Goal: Task Accomplishment & Management: Complete application form

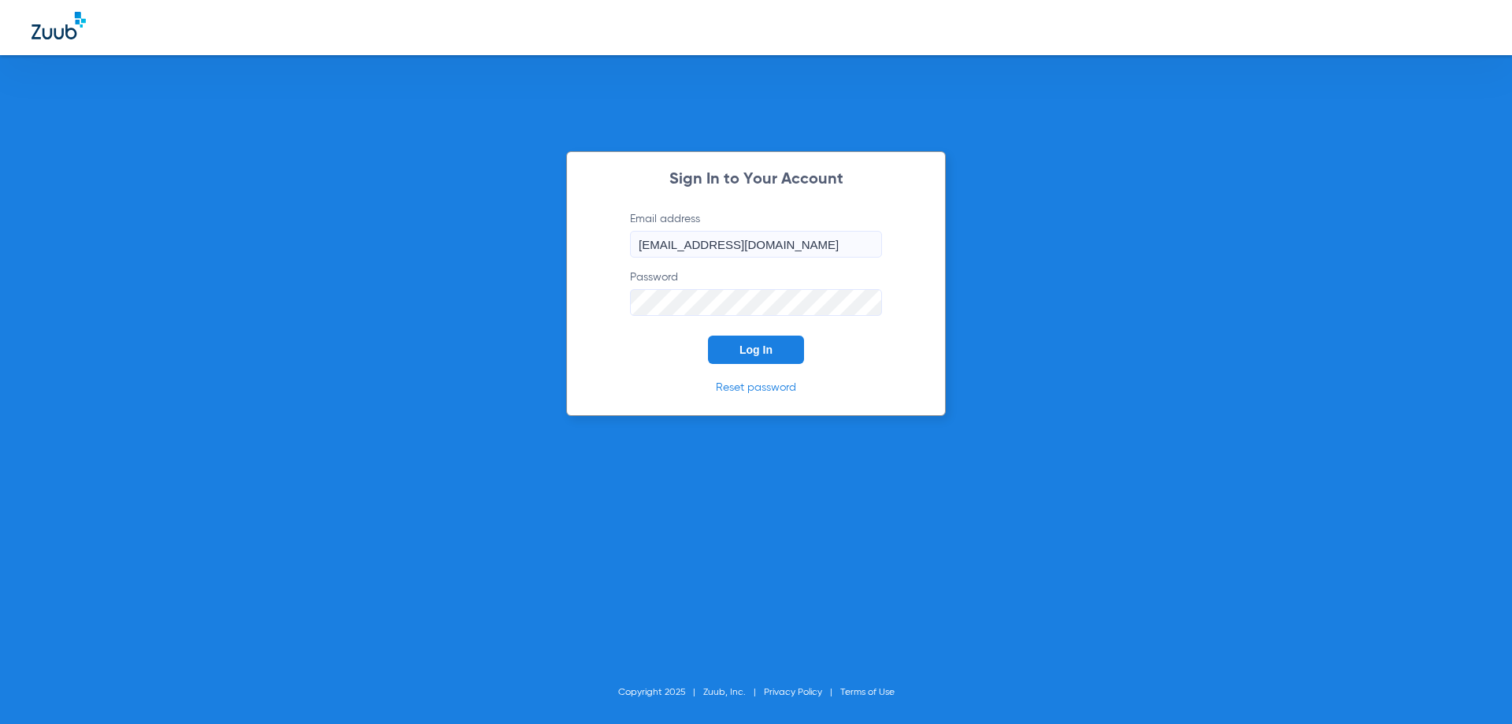
click at [751, 337] on button "Log In" at bounding box center [756, 350] width 96 height 28
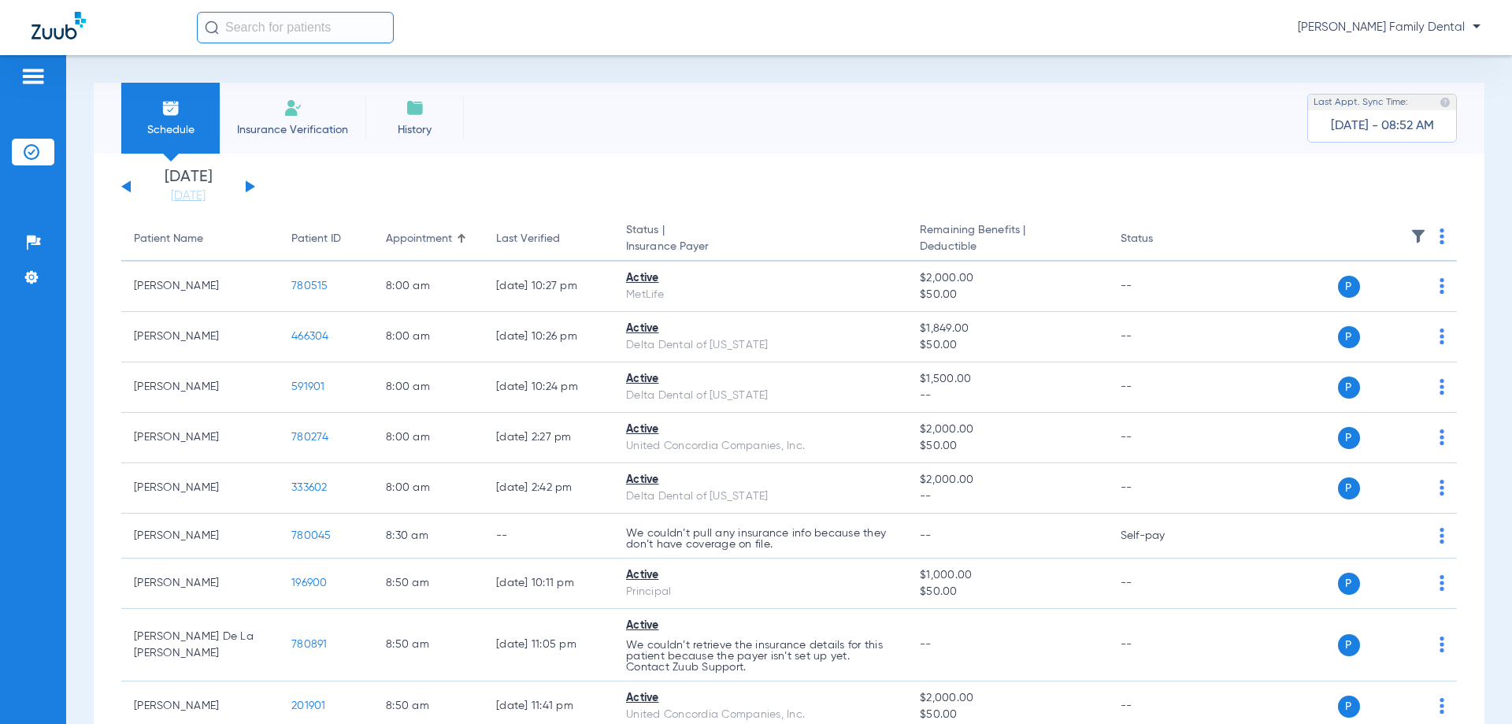
click at [299, 139] on li "Insurance Verification" at bounding box center [293, 118] width 146 height 71
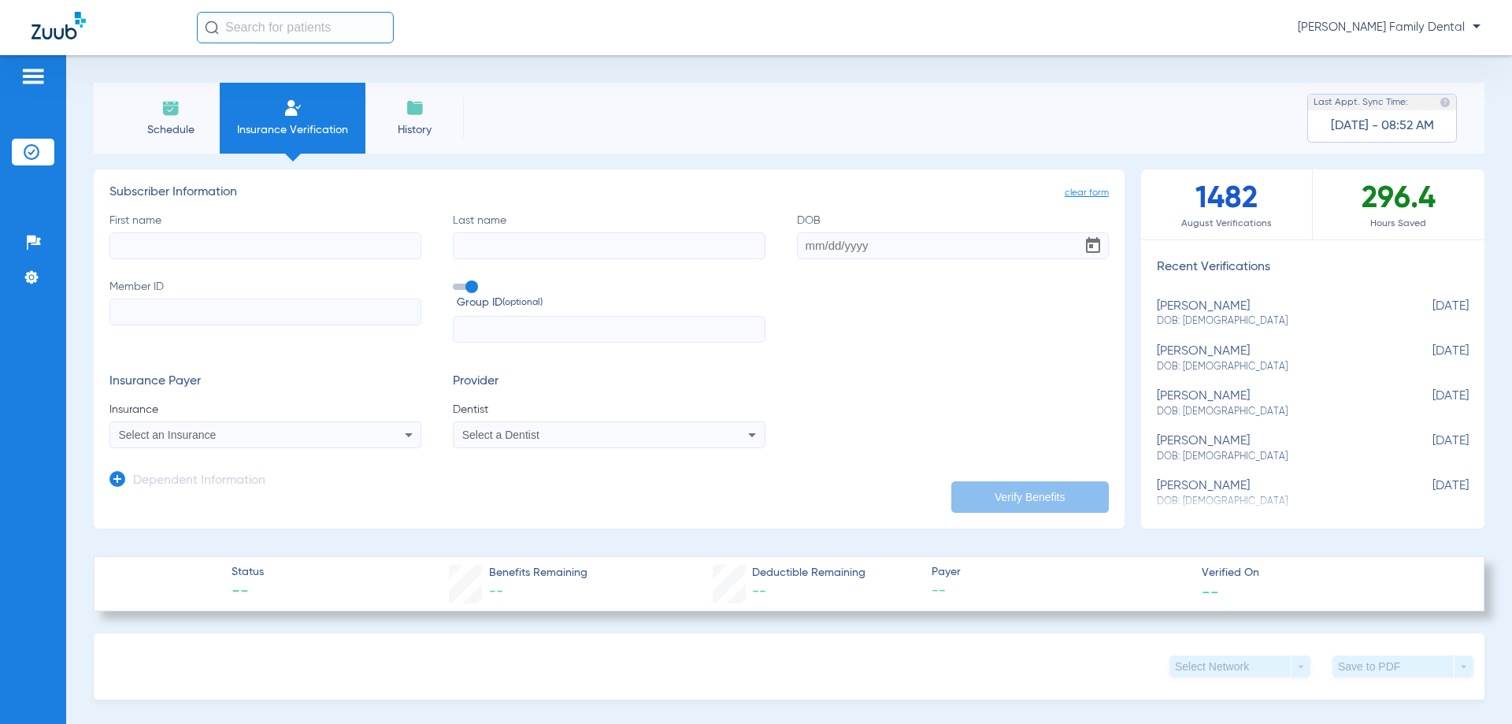
click at [251, 430] on div "Select an Insurance" at bounding box center [236, 434] width 235 height 11
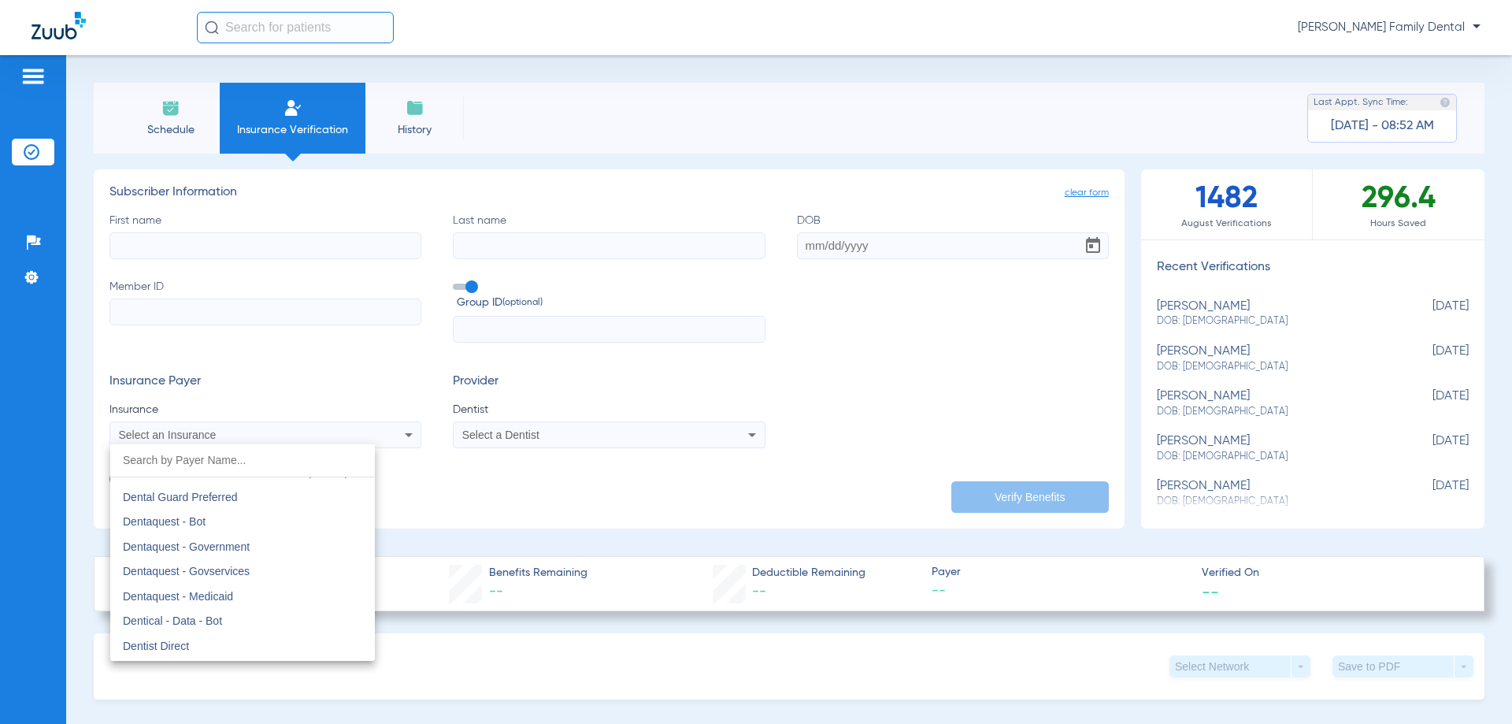
scroll to position [5119, 0]
click at [21, 413] on div at bounding box center [756, 362] width 1512 height 724
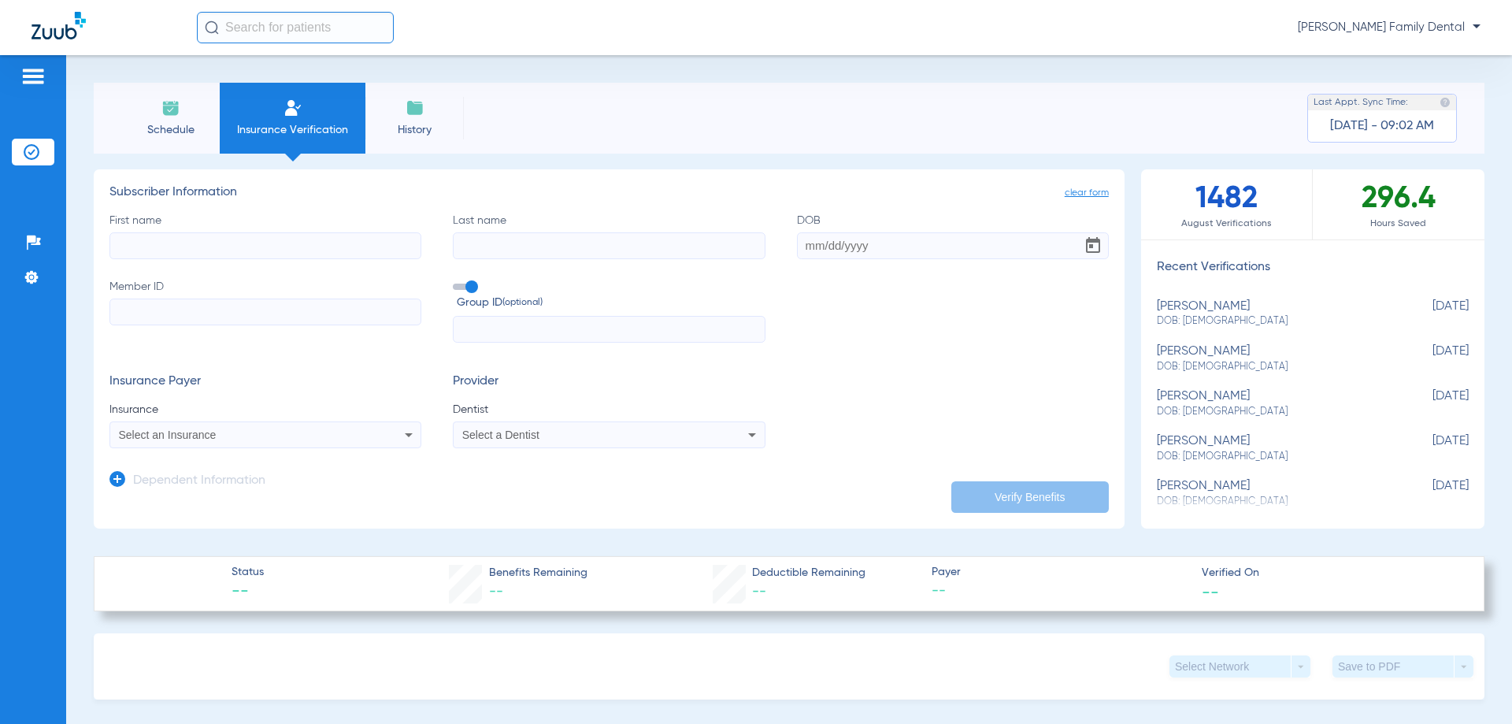
click at [212, 438] on span "Select an Insurance" at bounding box center [168, 434] width 98 height 13
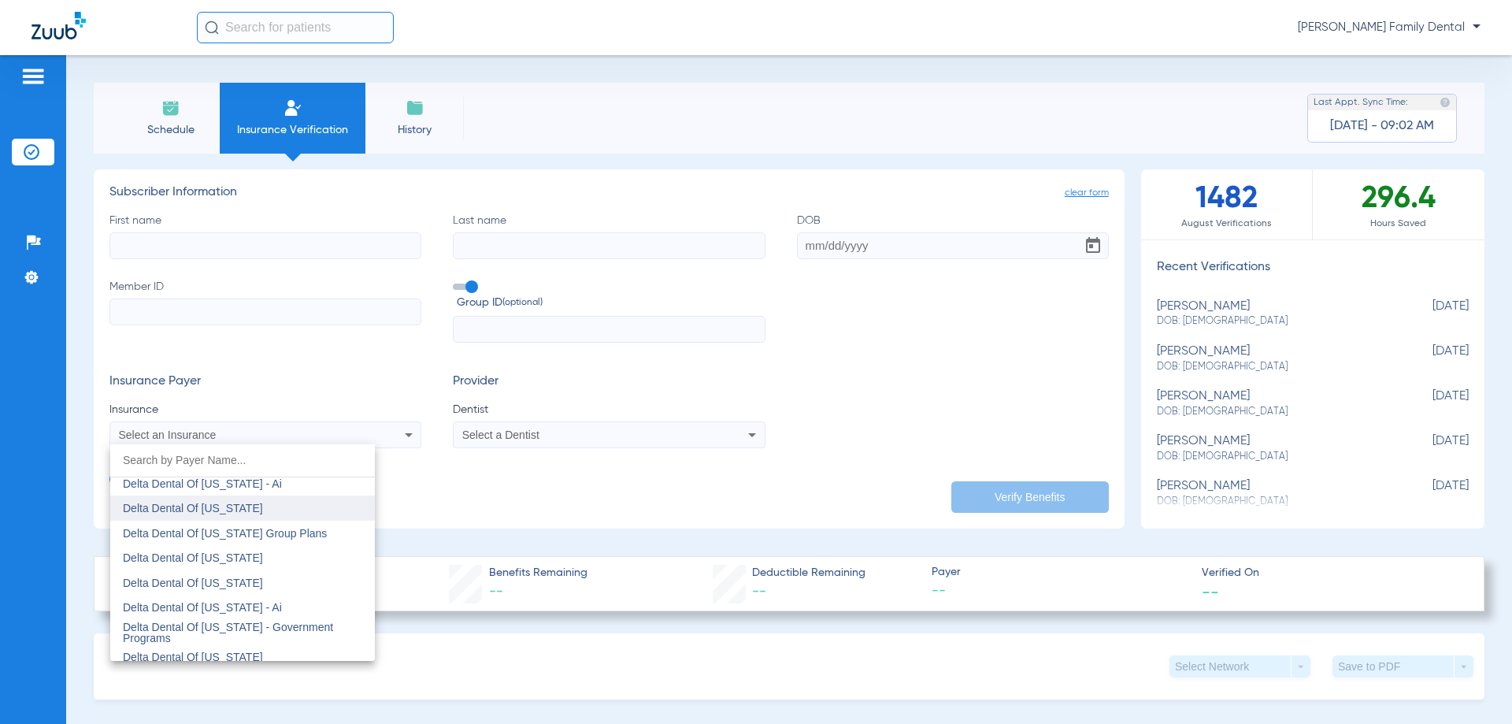
scroll to position [3229, 0]
click at [224, 535] on span "Delta Dental Of [US_STATE]" at bounding box center [193, 535] width 140 height 13
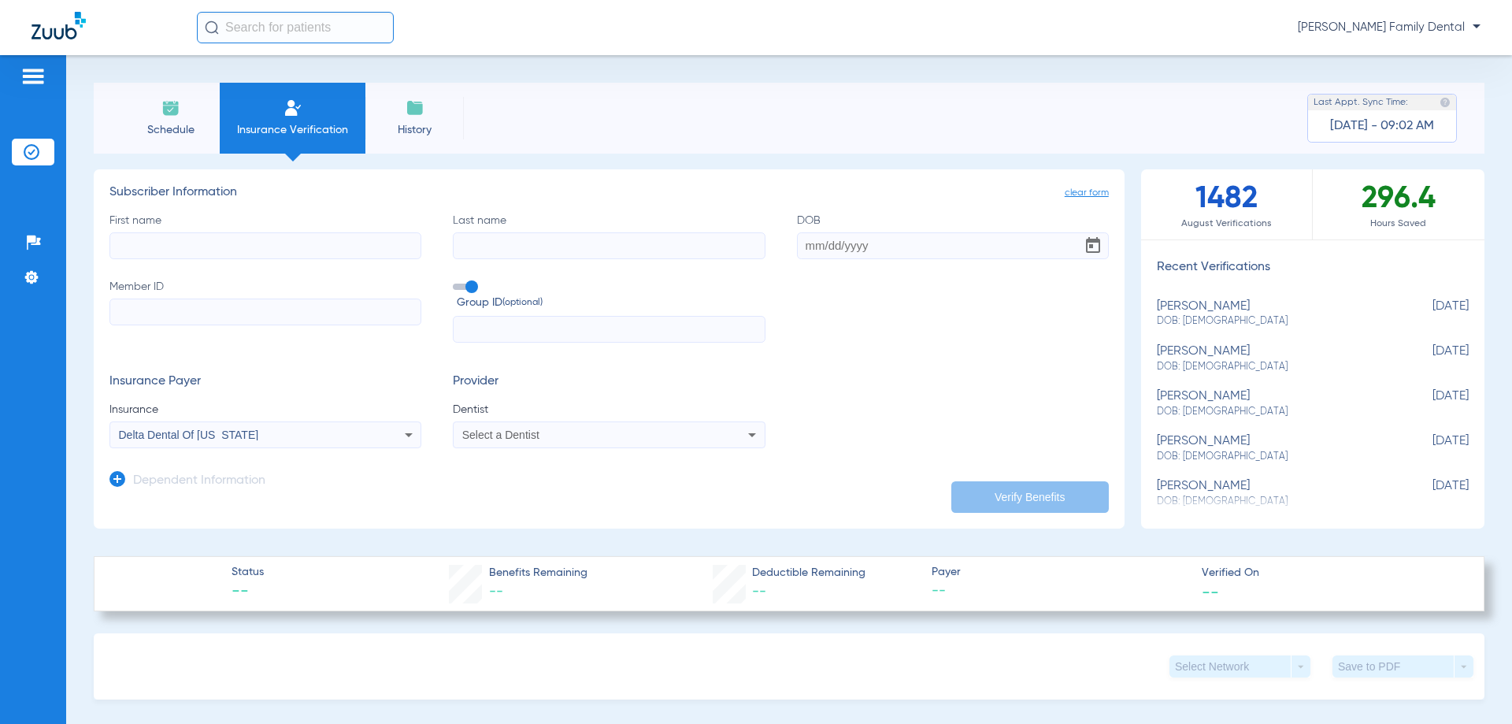
click at [247, 227] on label "First name" at bounding box center [265, 236] width 312 height 46
click at [247, 232] on input "First name" at bounding box center [265, 245] width 312 height 27
type input "Alanny"
type input "[PERSON_NAME] De La [PERSON_NAME]"
type input "[DATE]"
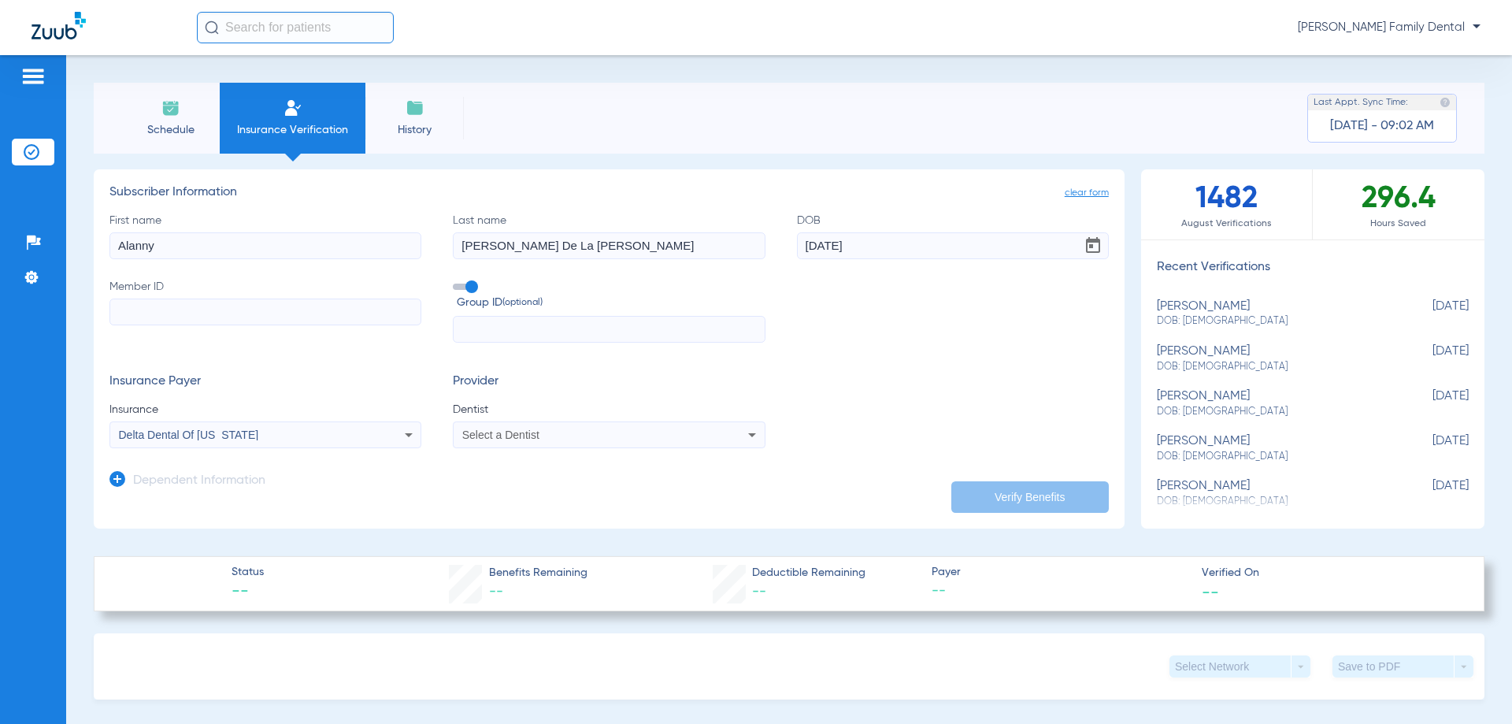
click at [248, 302] on input "Member ID" at bounding box center [265, 311] width 312 height 27
paste input "08026777172"
type input "08026777172"
click at [836, 462] on app-dependent-form "Dependent Information" at bounding box center [608, 474] width 999 height 53
click at [682, 433] on div "Select a Dentist" at bounding box center [579, 434] width 235 height 11
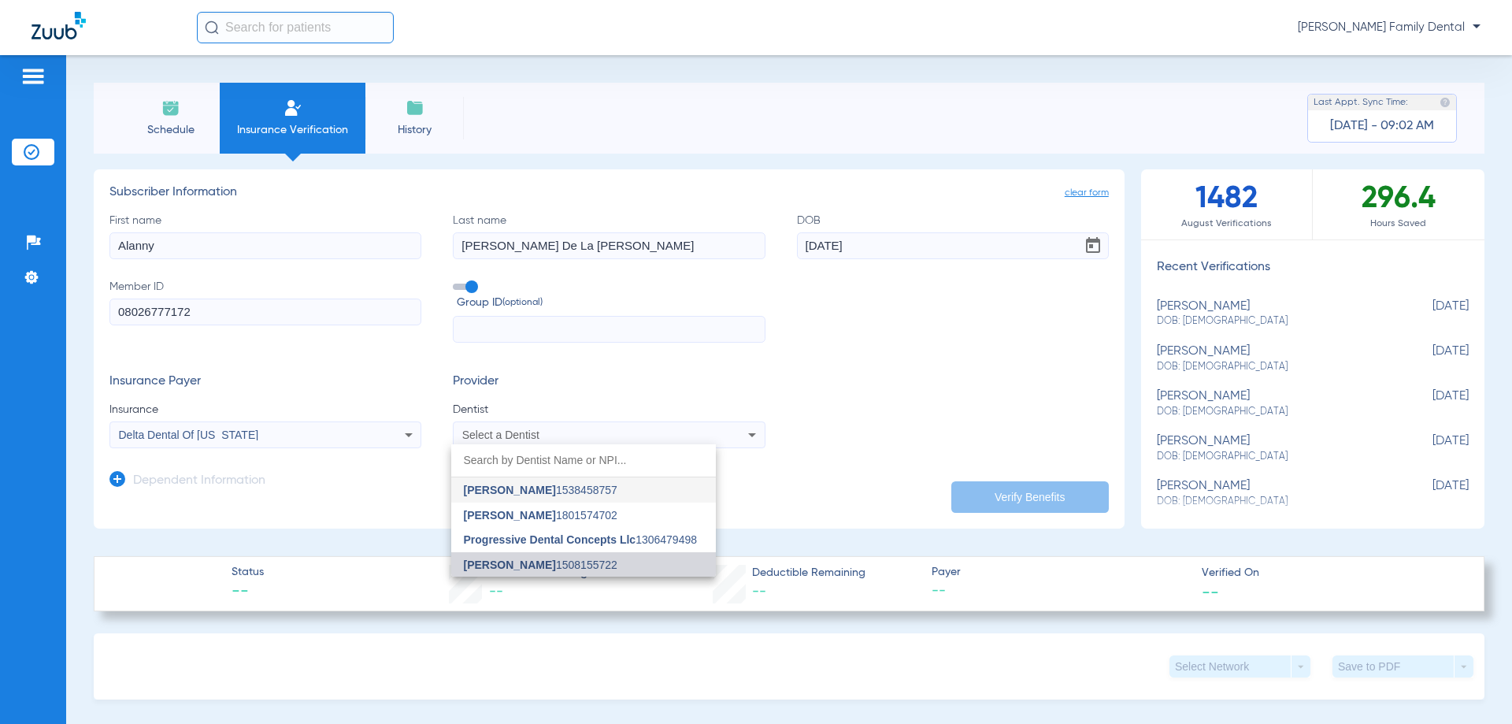
click at [614, 558] on mat-option "[PERSON_NAME] 1508155722" at bounding box center [583, 564] width 265 height 25
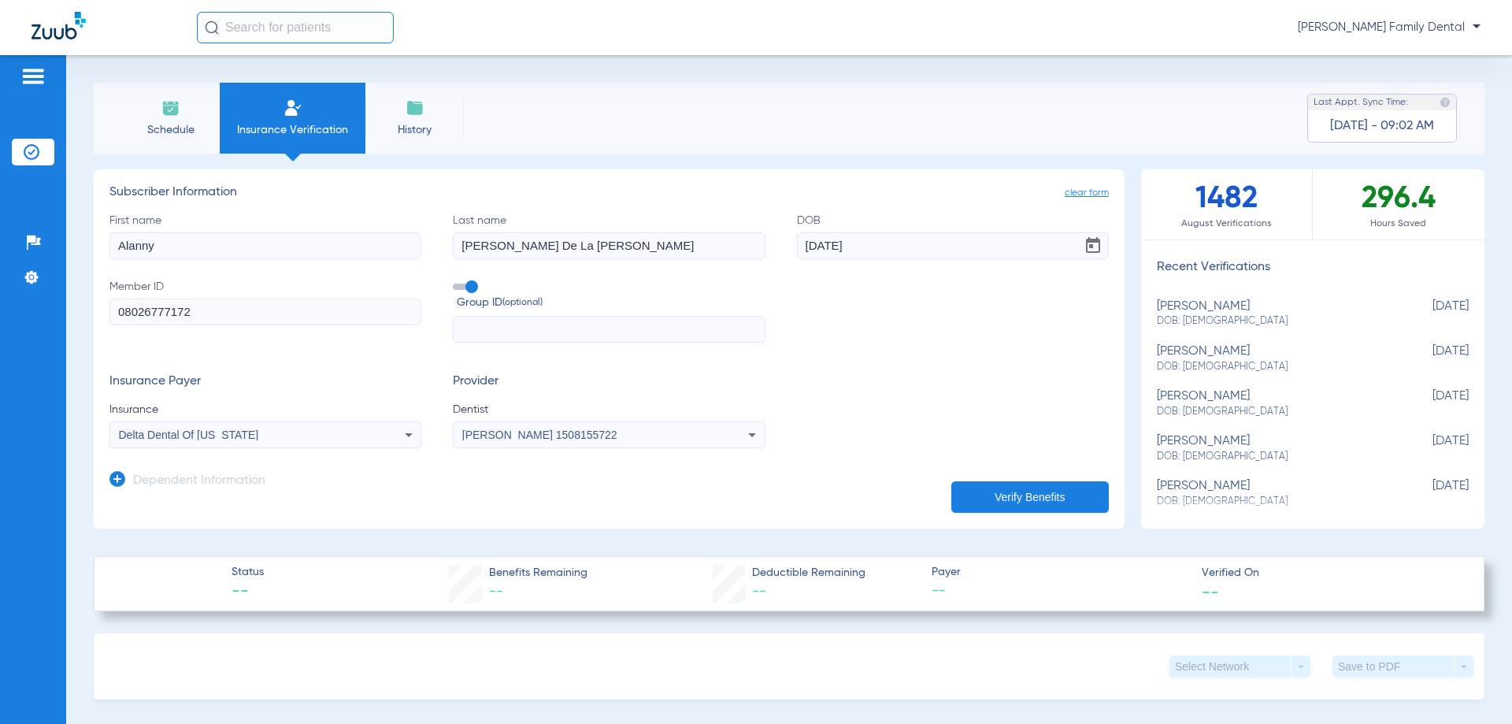
click at [1076, 494] on button "Verify Benefits" at bounding box center [1030, 497] width 158 height 32
click at [1243, 65] on div "Schedule Insurance Verification History Last Appt. Sync Time: [DATE] - 09:02 AM…" at bounding box center [789, 389] width 1446 height 669
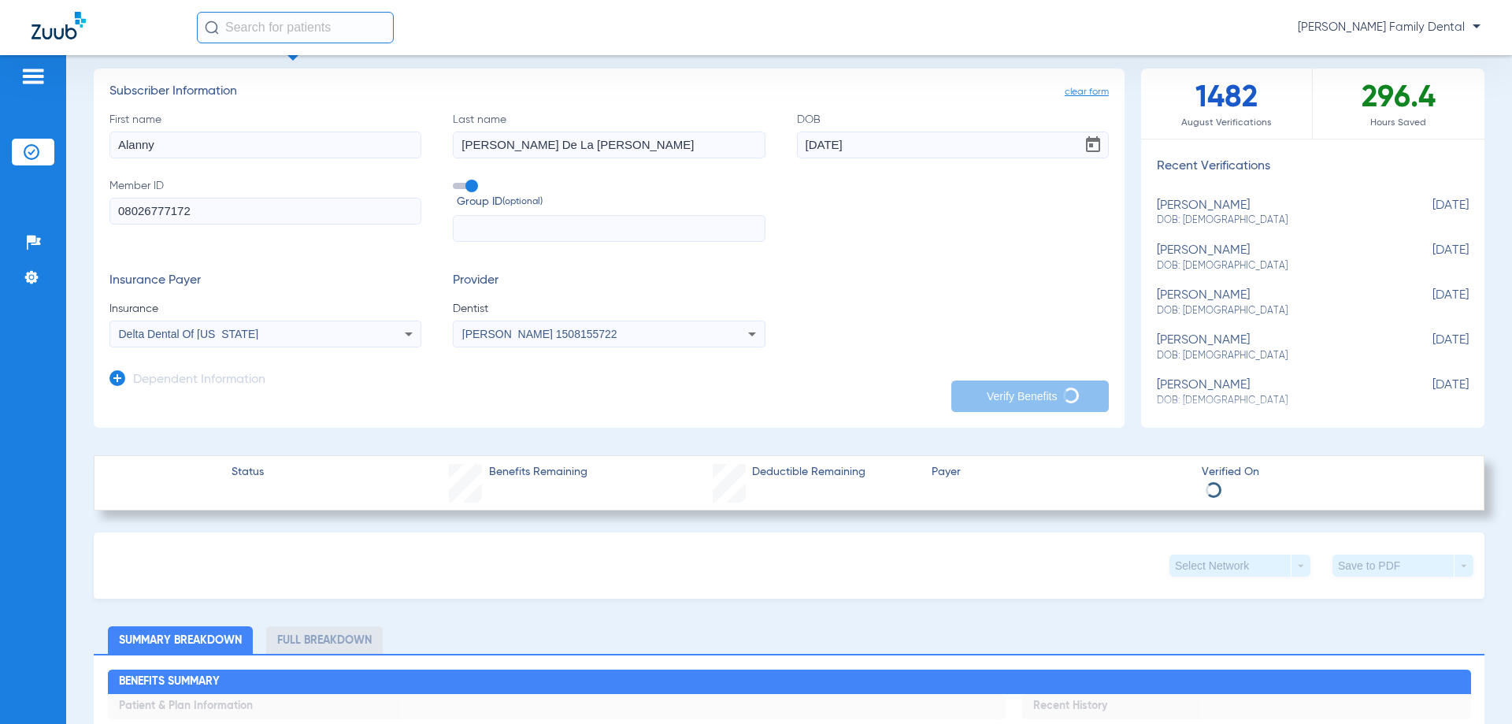
scroll to position [0, 0]
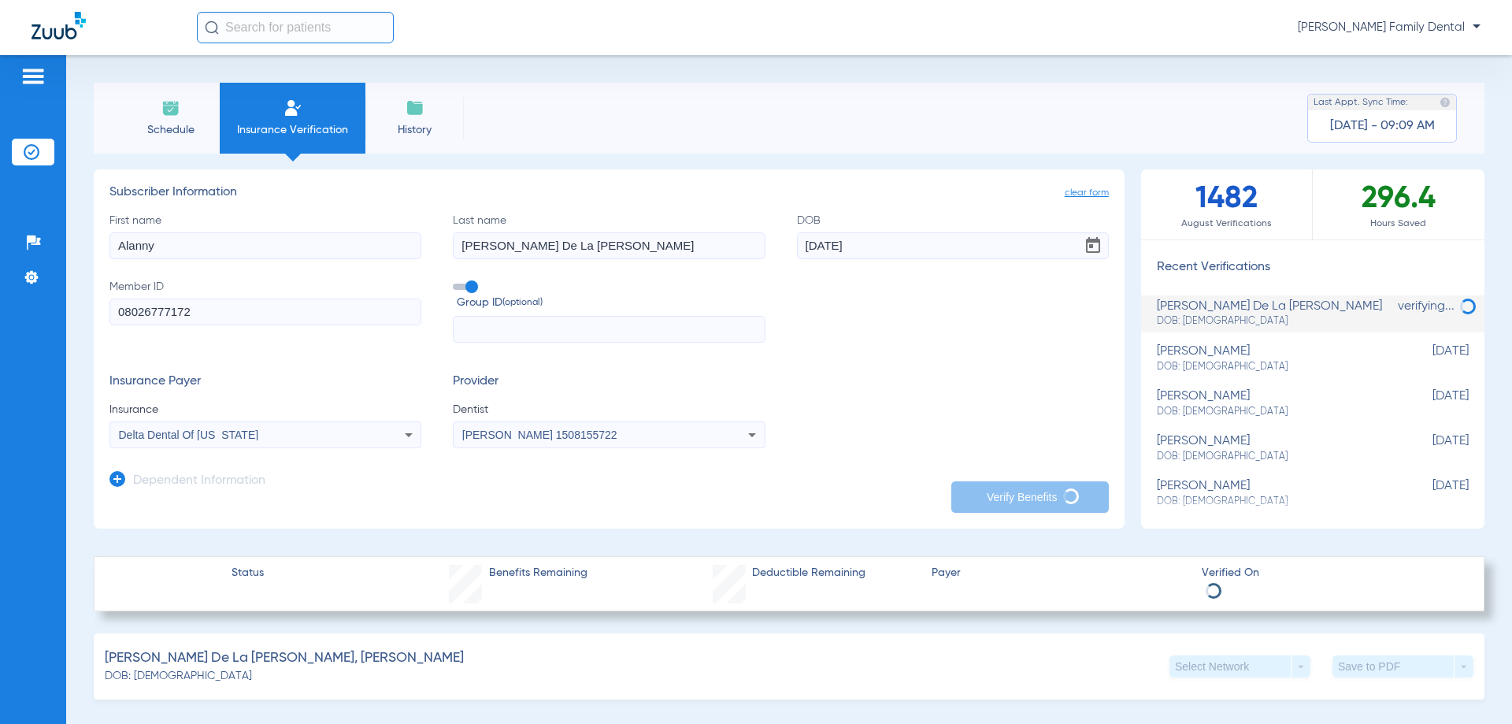
click at [10, 76] on div "Patients Insurance Verification Setup Help Center Settings" at bounding box center [33, 417] width 66 height 724
click at [31, 76] on img at bounding box center [32, 76] width 25 height 19
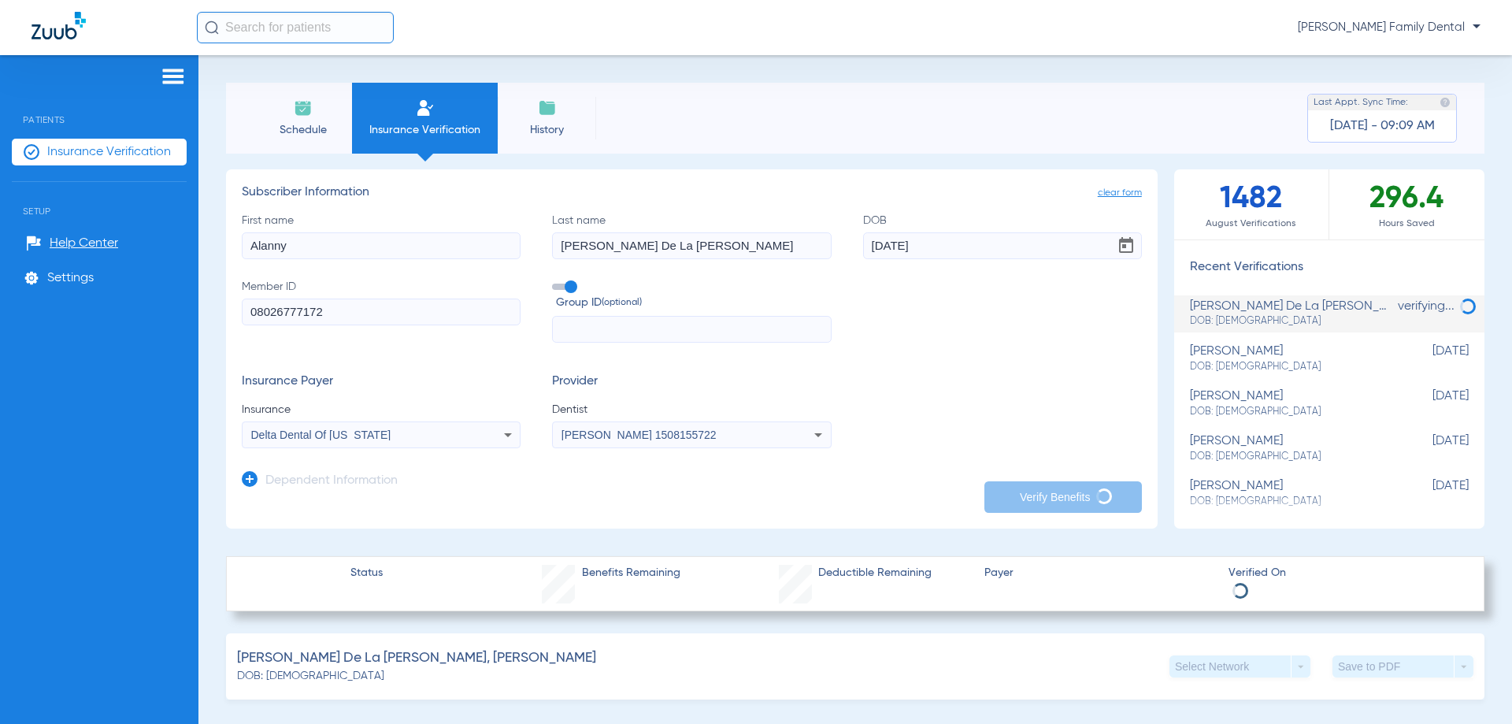
click at [79, 479] on div "Patients Insurance Verification Setup Help Center Settings" at bounding box center [99, 417] width 198 height 724
click at [55, 35] on img at bounding box center [59, 26] width 54 height 28
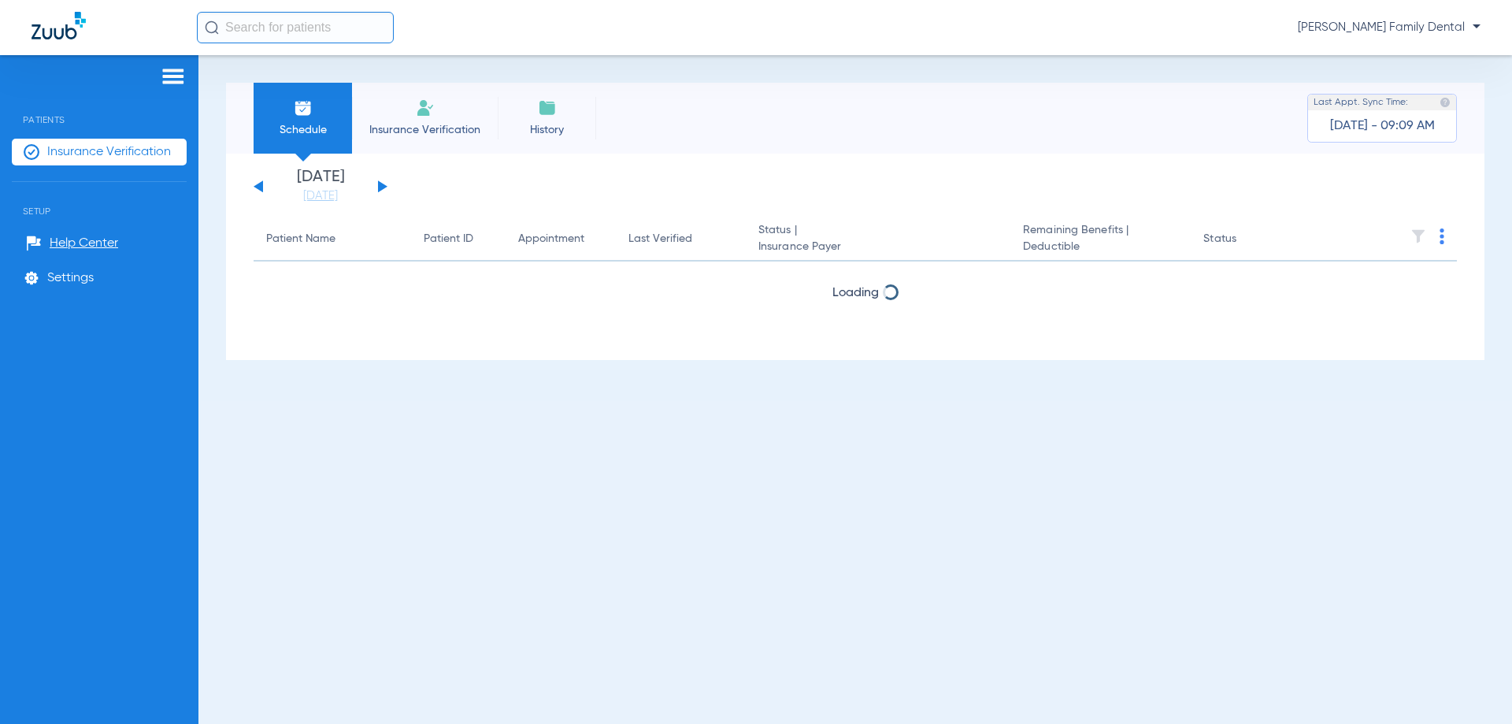
click at [55, 35] on img at bounding box center [59, 26] width 54 height 28
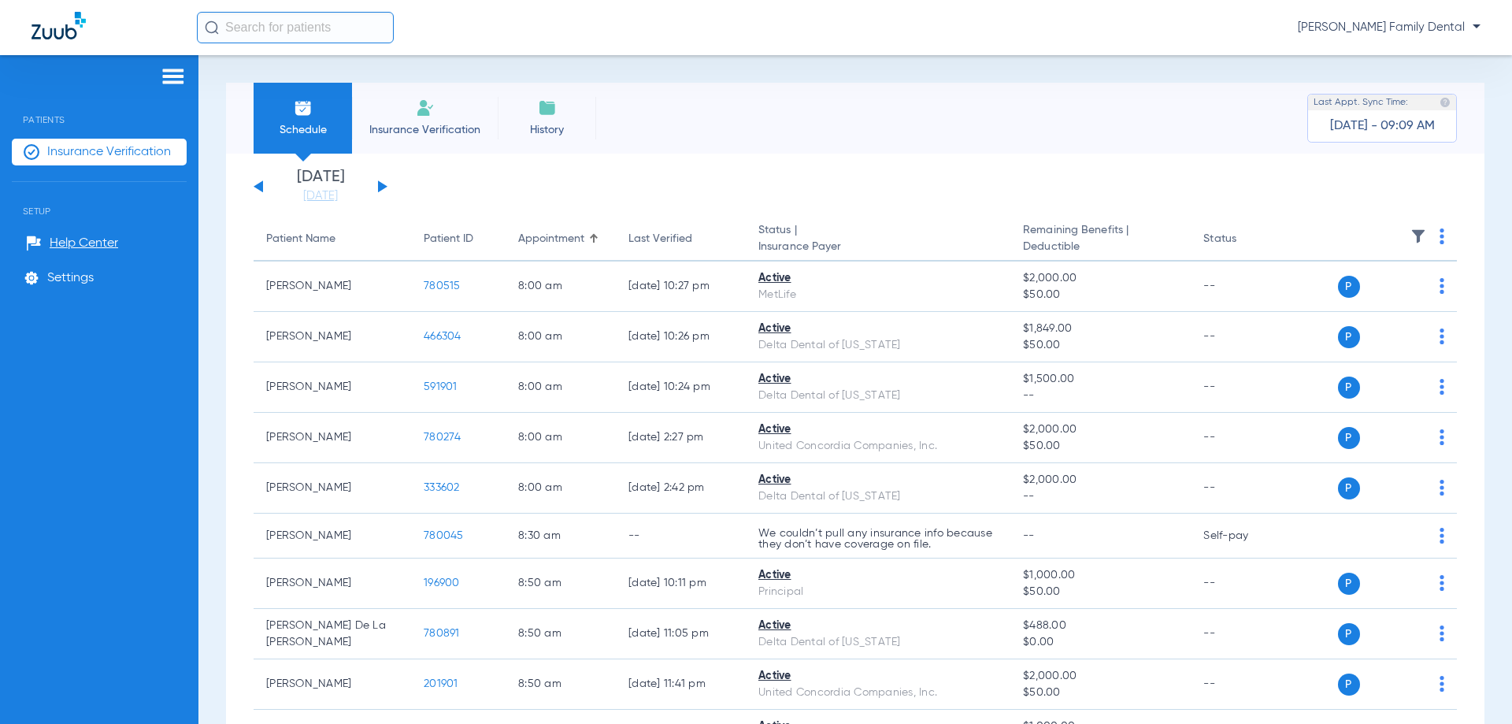
click at [169, 83] on img at bounding box center [173, 76] width 25 height 19
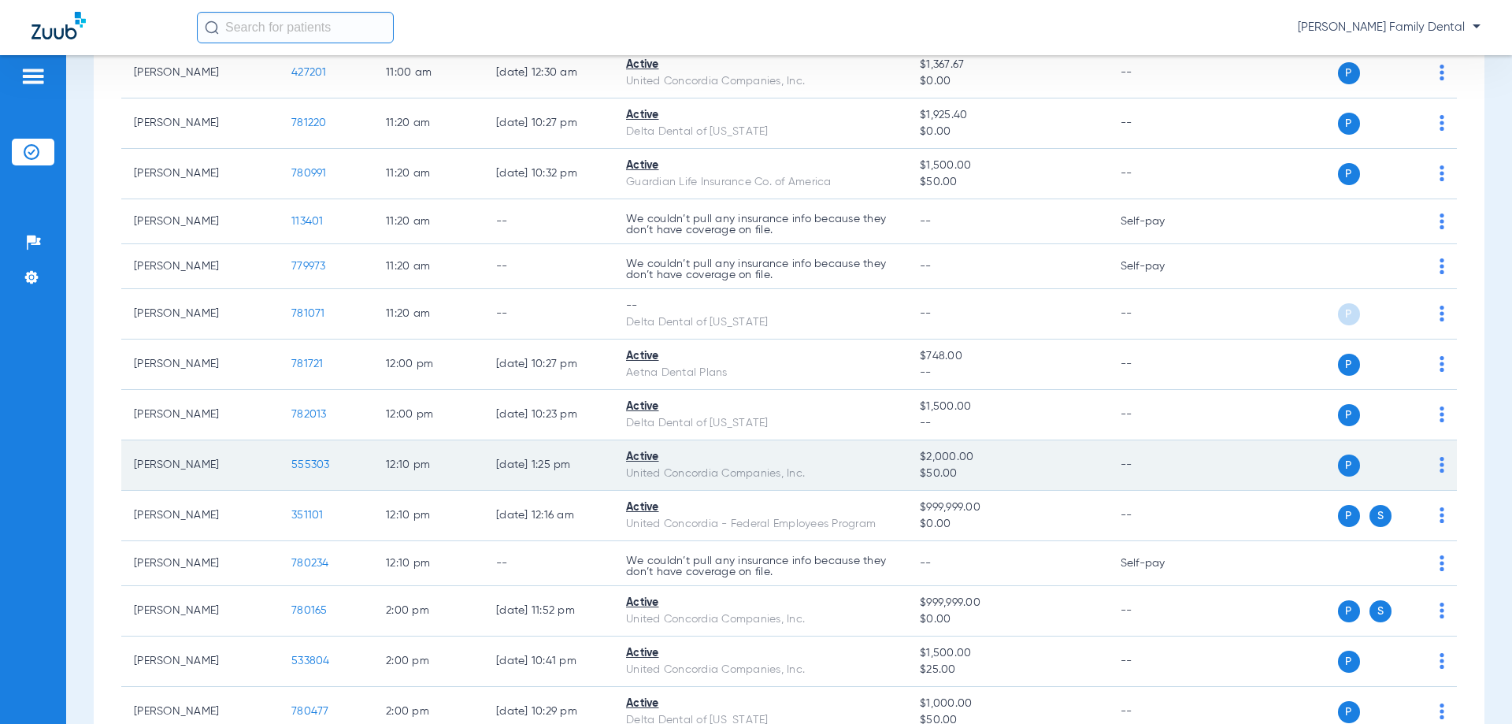
scroll to position [1260, 0]
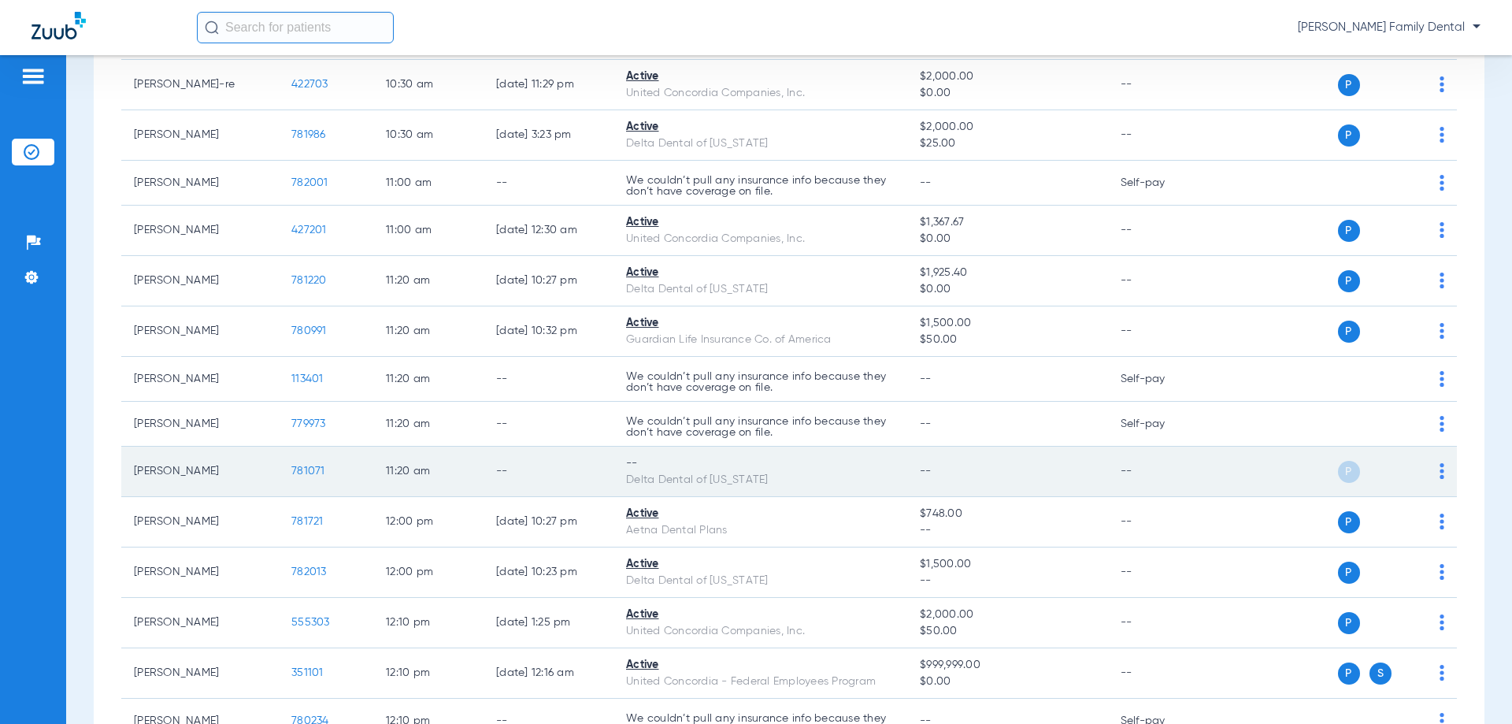
click at [311, 467] on span "781071" at bounding box center [308, 470] width 34 height 11
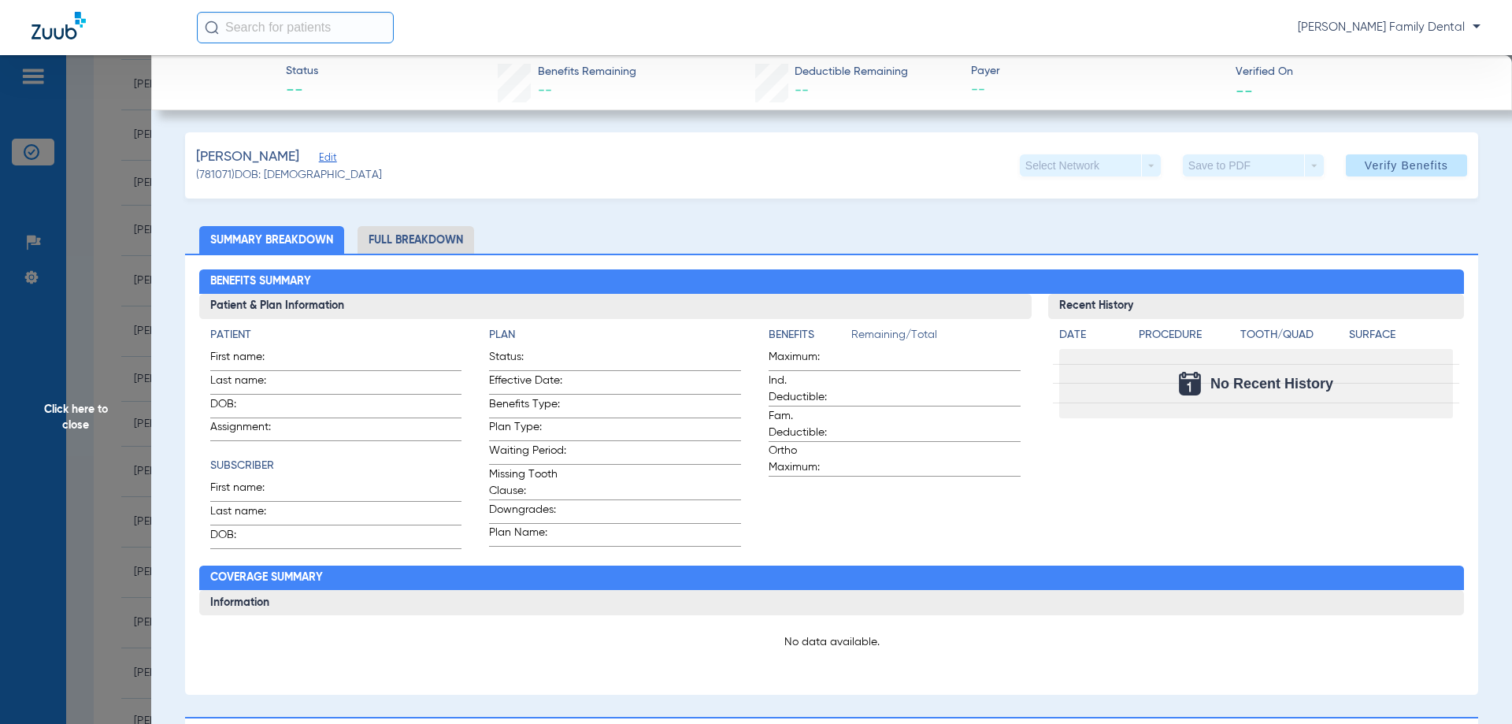
click at [441, 231] on li "Full Breakdown" at bounding box center [416, 240] width 117 height 28
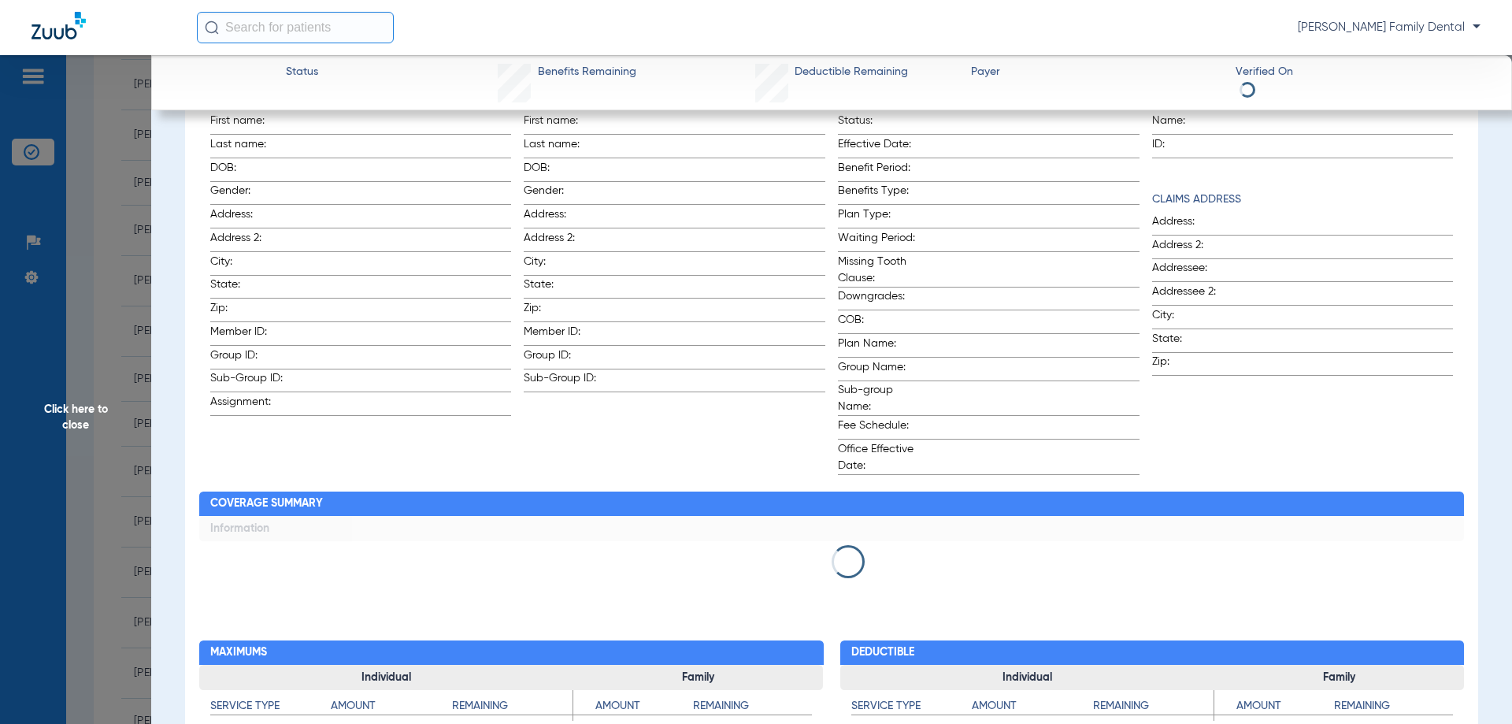
scroll to position [0, 0]
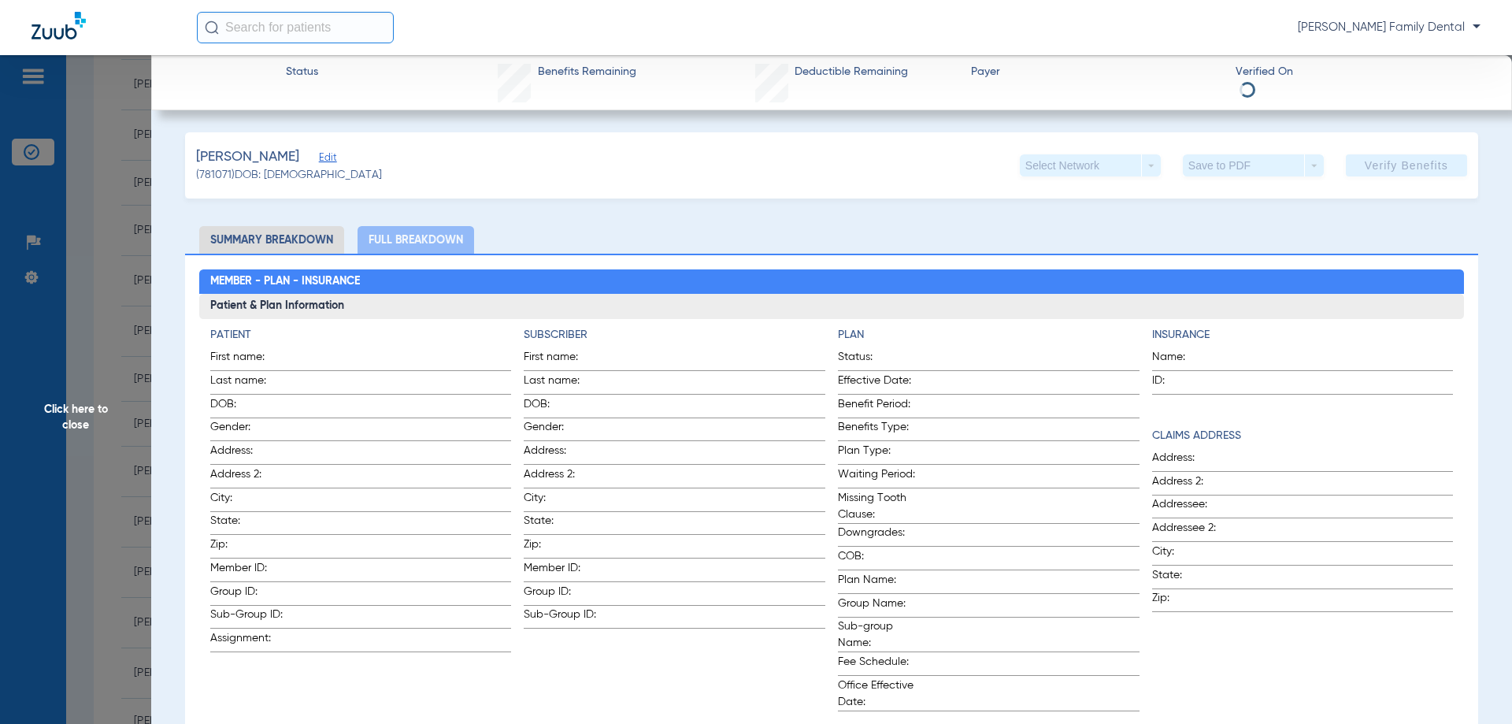
click at [84, 414] on span "Click here to close" at bounding box center [75, 417] width 151 height 724
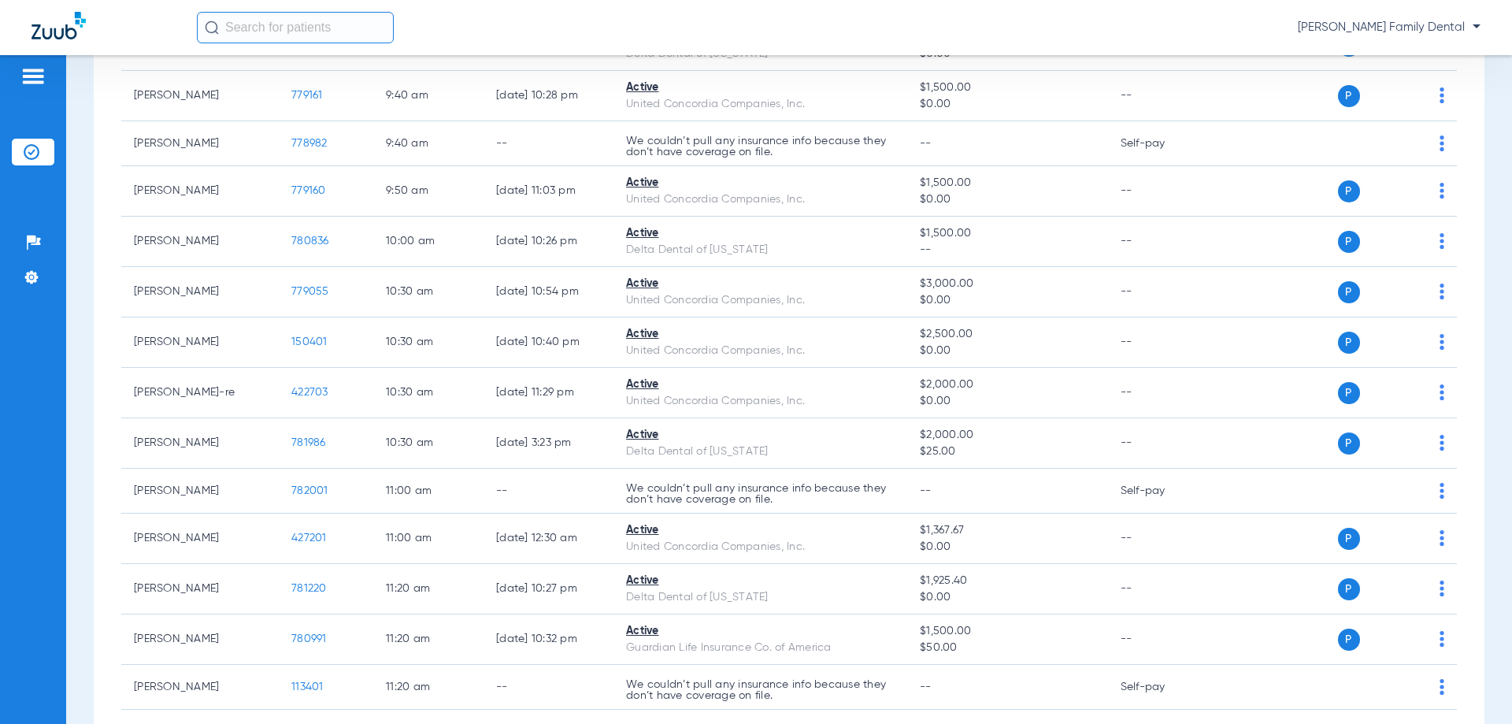
scroll to position [945, 0]
